Goal: Check status

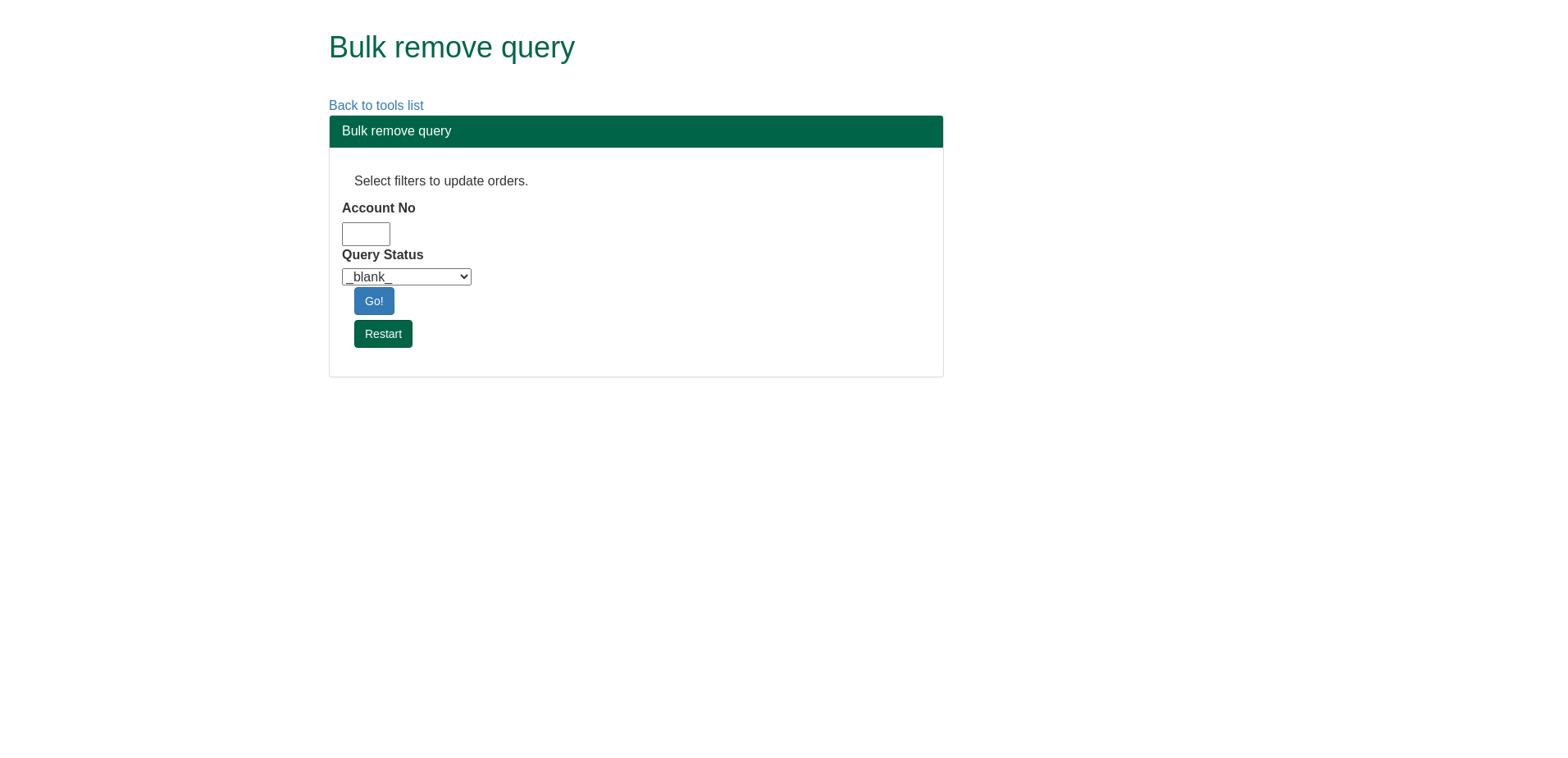
click at [377, 241] on input "Account No" at bounding box center [366, 234] width 48 height 24
drag, startPoint x: 385, startPoint y: 237, endPoint x: 352, endPoint y: 238, distance: 33.0
click at [332, 233] on div "Select filters to update orders. Account No am10 Query Status _blank_ Customer …" at bounding box center [636, 261] width 613 height 228
click at [363, 239] on input "am10" at bounding box center [366, 234] width 48 height 24
type input "adm10"
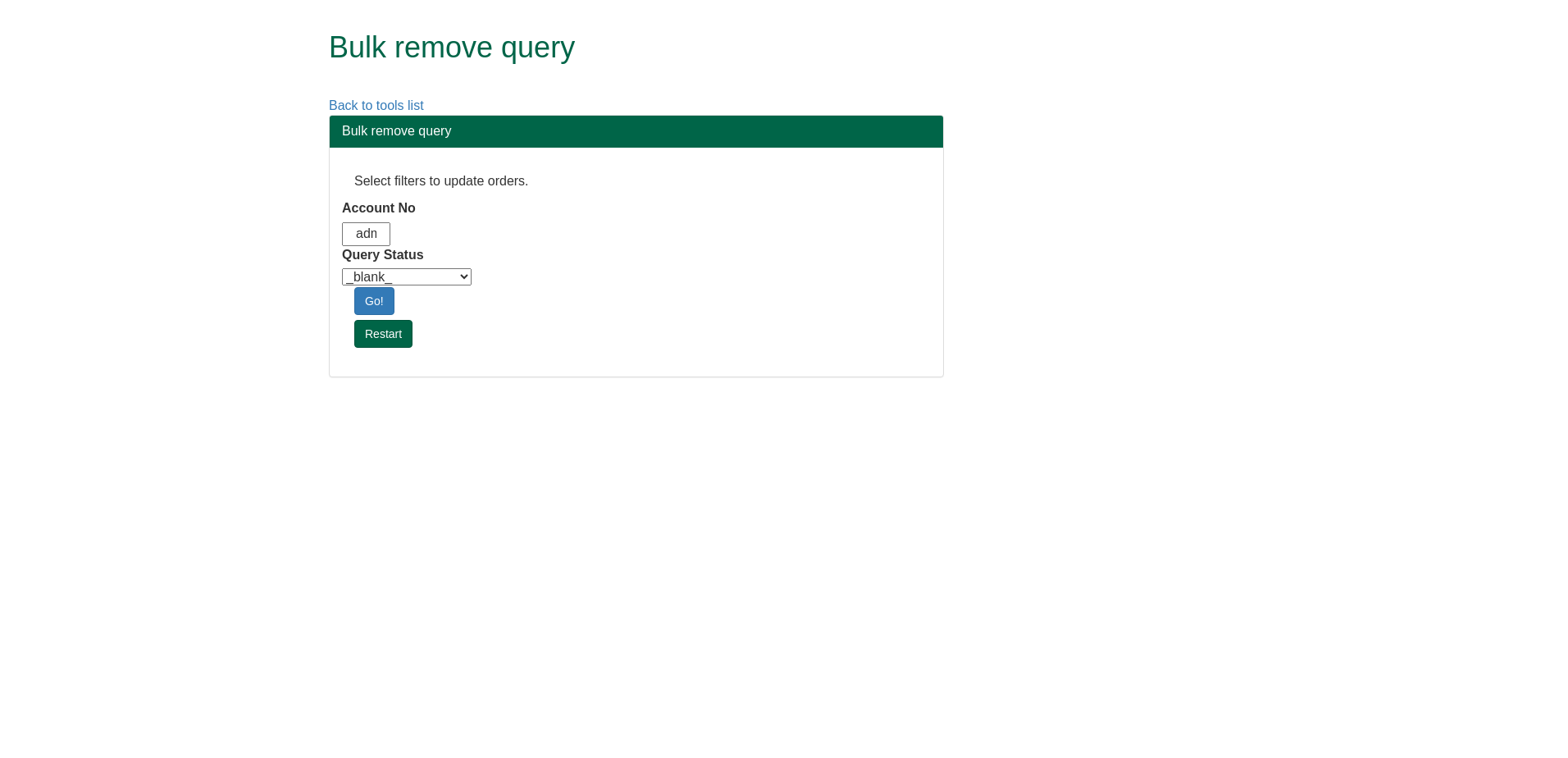
click at [428, 269] on select "_blank_ Customer Credit_Control Purchasing Internal Other Address High_Value Co…" at bounding box center [407, 276] width 130 height 17
select select "Automation_Check"
click at [342, 268] on select "_blank_ Customer Credit_Control Purchasing Internal Other Address High_Value Co…" at bounding box center [407, 276] width 130 height 17
click at [386, 314] on link "Go!" at bounding box center [374, 300] width 40 height 28
